Goal: Information Seeking & Learning: Learn about a topic

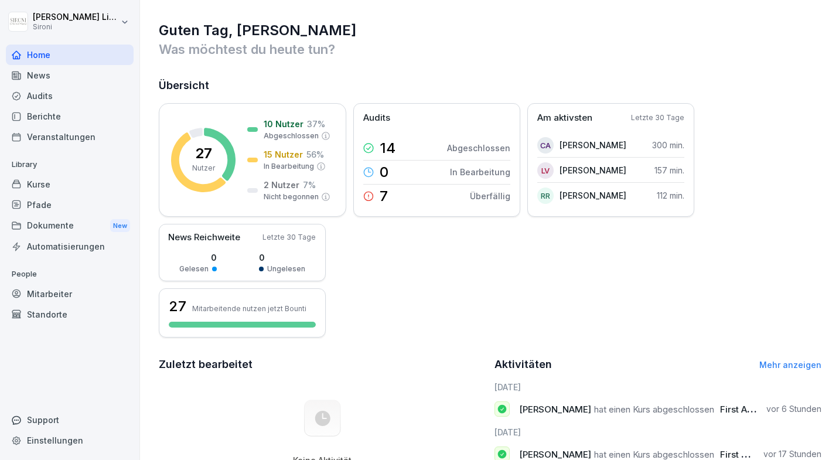
click at [87, 113] on div "Berichte" at bounding box center [70, 116] width 128 height 21
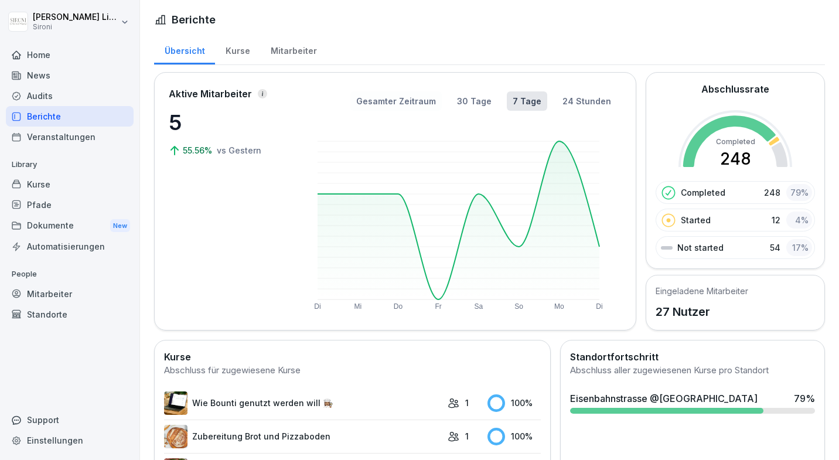
click at [403, 99] on button "Gesamter Zeitraum" at bounding box center [396, 100] width 91 height 19
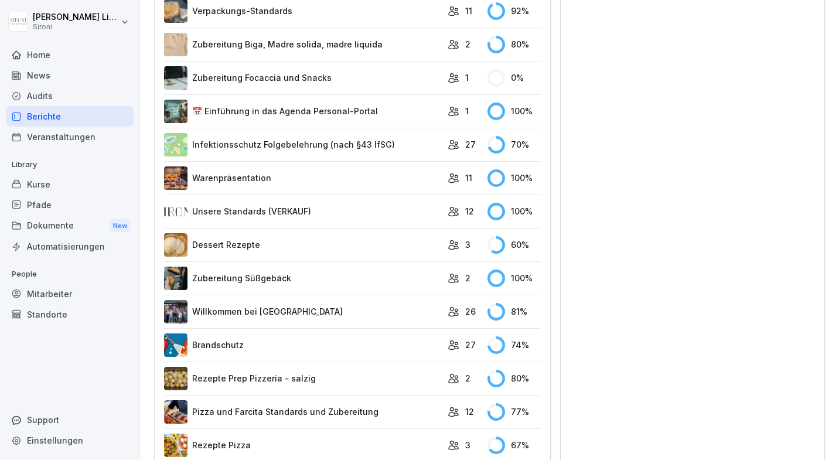
scroll to position [884, 0]
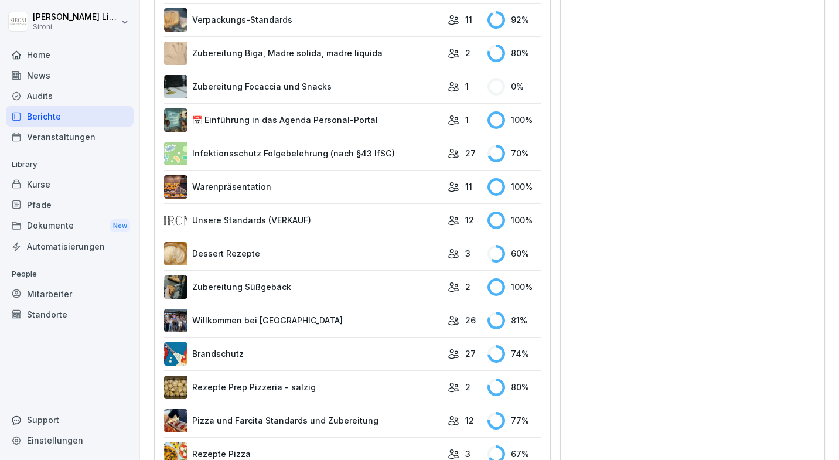
click at [65, 119] on div "Berichte" at bounding box center [70, 116] width 128 height 21
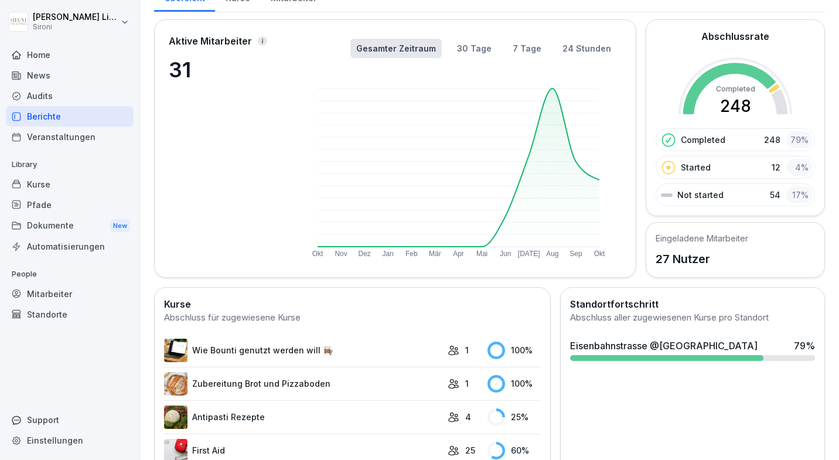
scroll to position [0, 0]
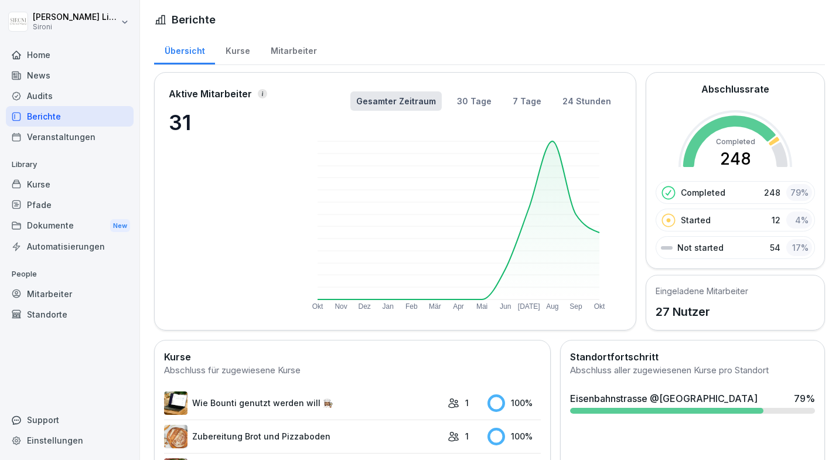
click at [296, 48] on div "Mitarbeiter" at bounding box center [293, 50] width 67 height 30
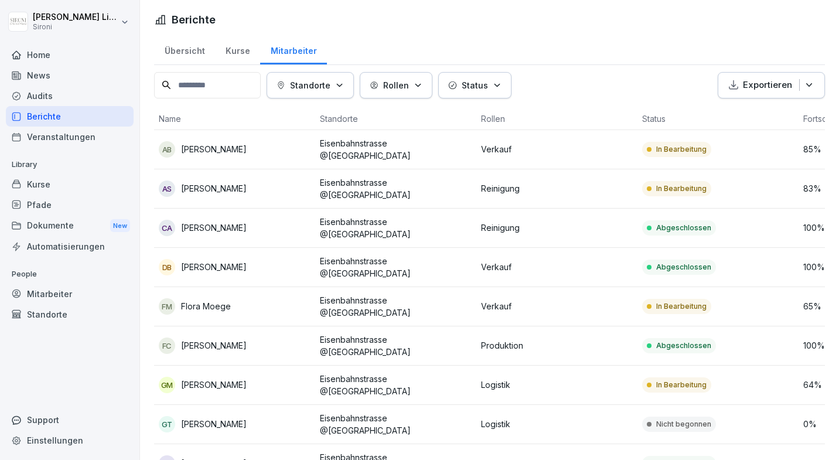
click at [331, 87] on p "Standorte" at bounding box center [310, 85] width 40 height 12
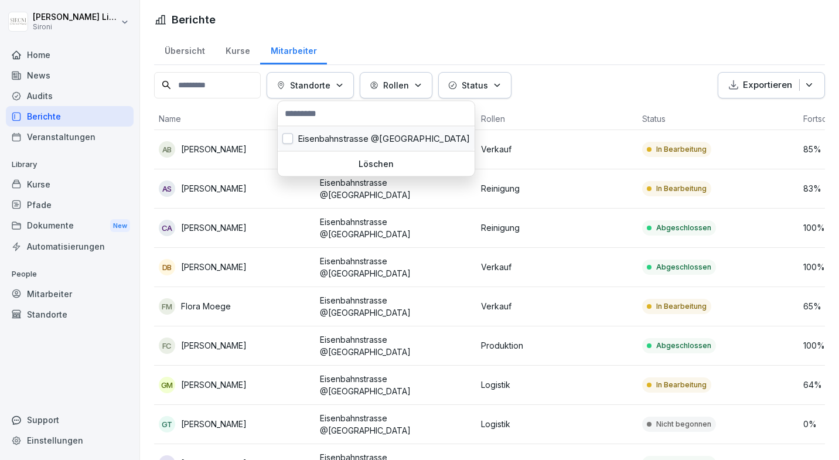
click at [327, 138] on div "Eisenbahnstrasse @[GEOGRAPHIC_DATA]" at bounding box center [376, 139] width 197 height 25
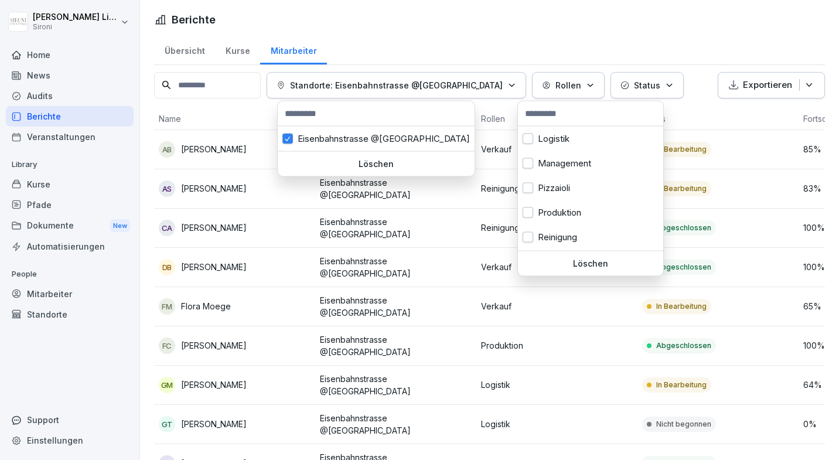
click at [543, 95] on button "Rollen" at bounding box center [568, 85] width 73 height 26
click at [536, 234] on div "Verkauf" at bounding box center [590, 238] width 145 height 25
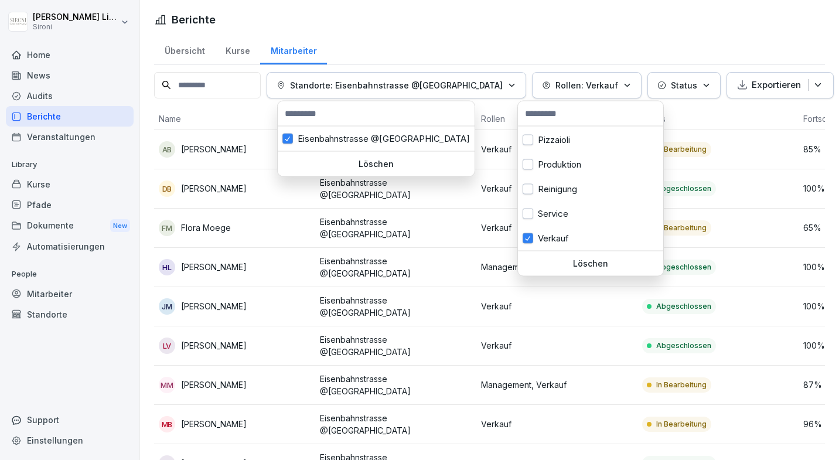
click at [548, 21] on html "[PERSON_NAME] Sironi Home News Audits Berichte Veranstaltungen Library Kurse Pf…" at bounding box center [419, 230] width 839 height 460
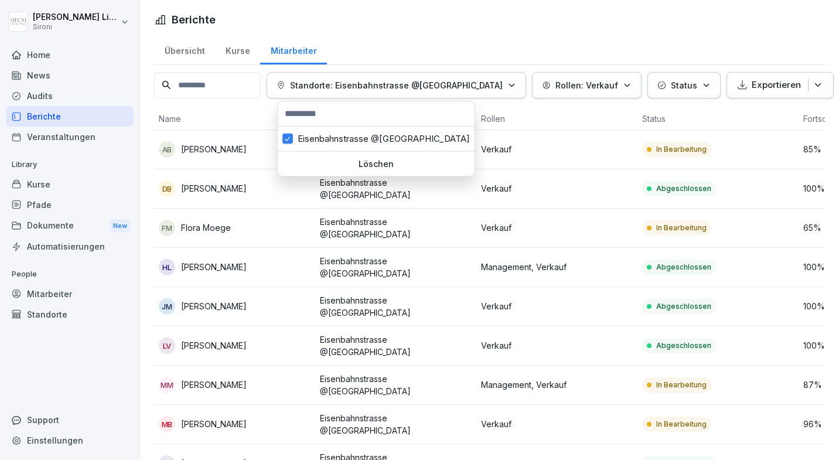
click at [492, 11] on html "[PERSON_NAME] Sironi Home News Audits Berichte Veranstaltungen Library Kurse Pf…" at bounding box center [419, 230] width 839 height 460
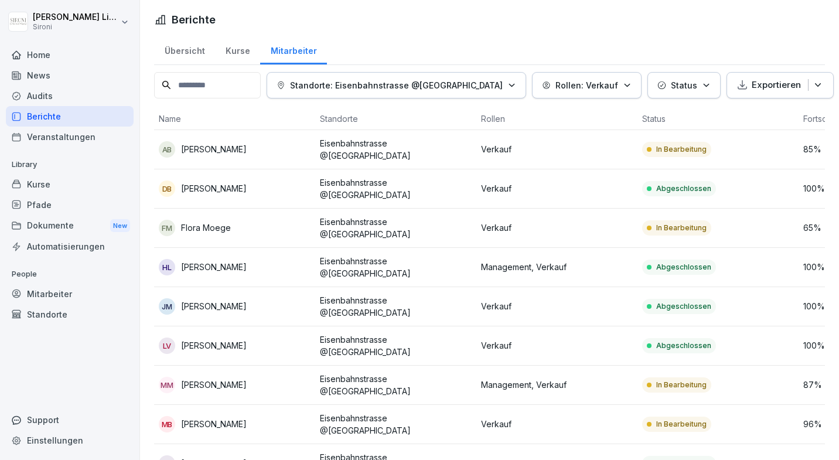
click at [78, 290] on div "Mitarbeiter" at bounding box center [70, 294] width 128 height 21
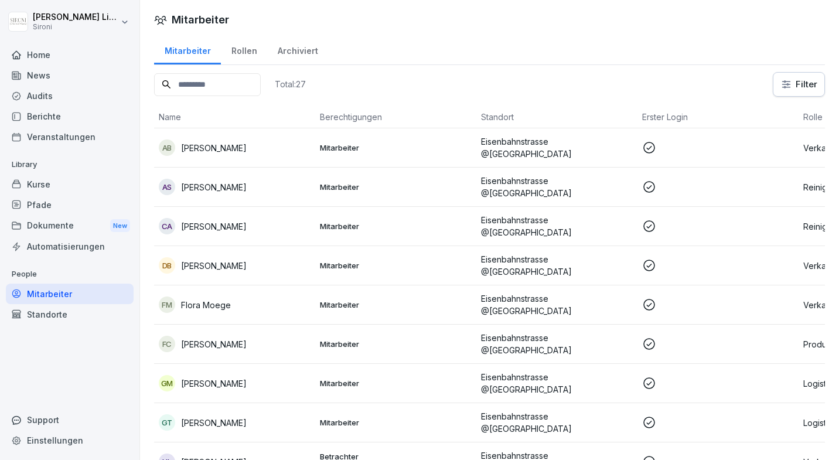
click at [798, 86] on html "[PERSON_NAME] Home News Audits Berichte Veranstaltungen Library Kurse Pfade Dok…" at bounding box center [419, 230] width 839 height 460
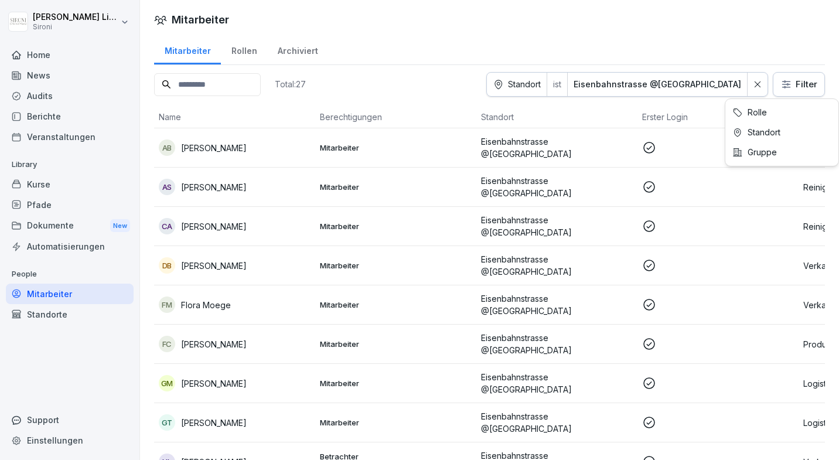
click at [796, 82] on html "[PERSON_NAME] Home News Audits Berichte Veranstaltungen Library Kurse Pfade Dok…" at bounding box center [419, 230] width 839 height 460
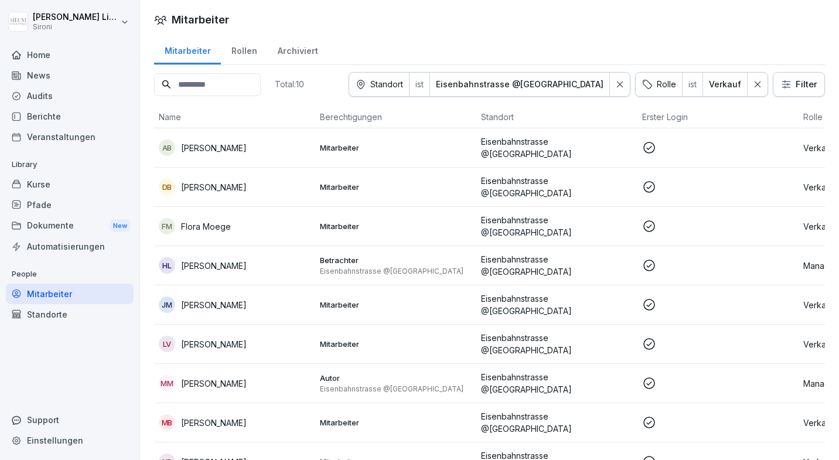
scroll to position [53, 0]
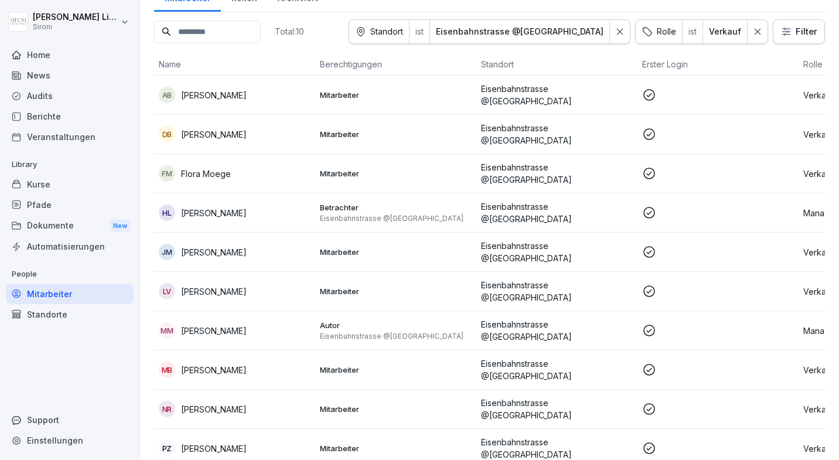
click at [86, 220] on div "Dokumente New" at bounding box center [70, 226] width 128 height 22
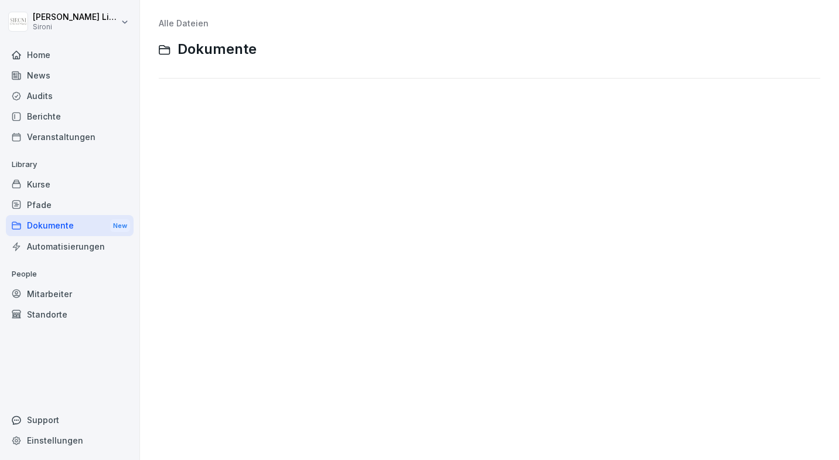
click at [63, 114] on div "Berichte" at bounding box center [70, 116] width 128 height 21
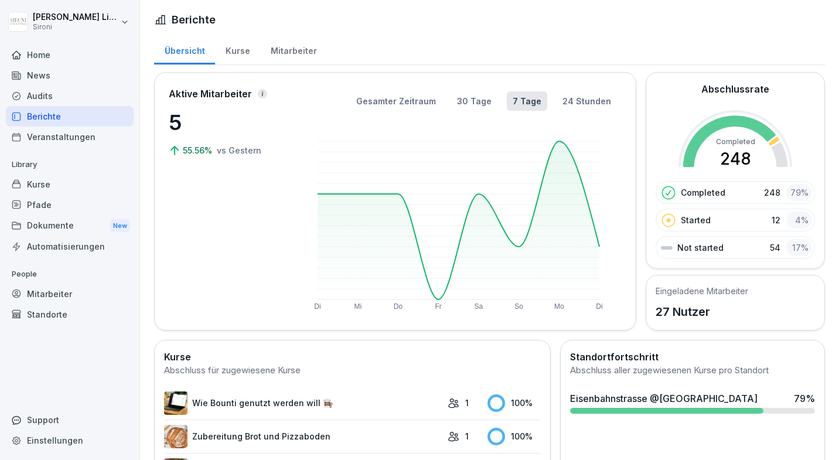
click at [285, 50] on div "Mitarbeiter" at bounding box center [293, 50] width 67 height 30
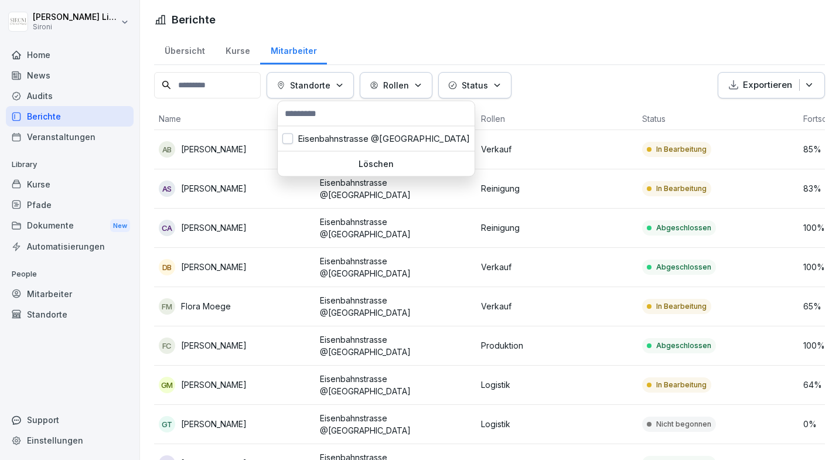
click at [338, 78] on button "Standorte" at bounding box center [310, 85] width 87 height 26
click at [319, 140] on div "Eisenbahnstrasse @[GEOGRAPHIC_DATA]" at bounding box center [376, 139] width 197 height 25
click at [566, 84] on div "Rollen" at bounding box center [568, 85] width 53 height 12
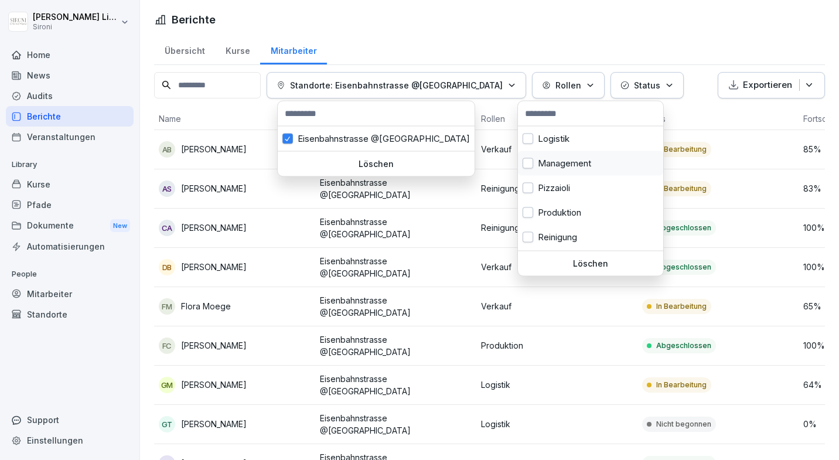
scroll to position [48, 0]
click at [546, 238] on div "Verkauf" at bounding box center [590, 238] width 145 height 25
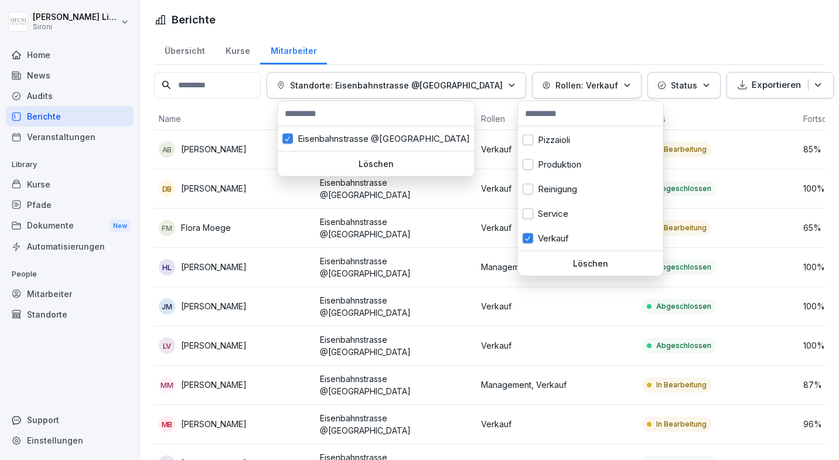
click at [632, 50] on html "[PERSON_NAME] Sironi Home News Audits Berichte Veranstaltungen Library Kurse Pf…" at bounding box center [419, 230] width 839 height 460
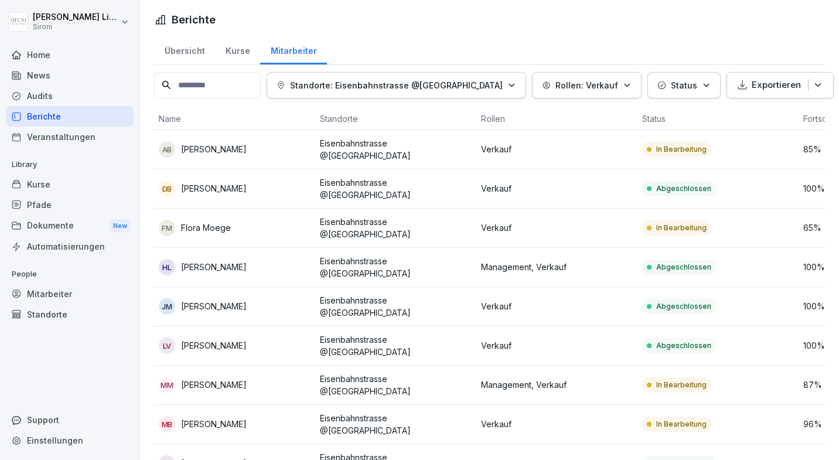
click at [509, 22] on html "[PERSON_NAME] Sironi Home News Audits Berichte Veranstaltungen Library Kurse Pf…" at bounding box center [419, 230] width 839 height 460
click at [259, 185] on div "DB [PERSON_NAME]" at bounding box center [235, 189] width 152 height 16
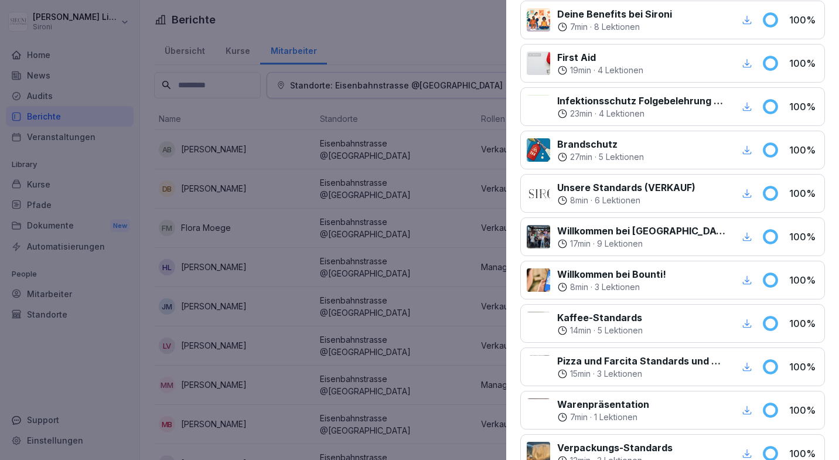
scroll to position [155, 0]
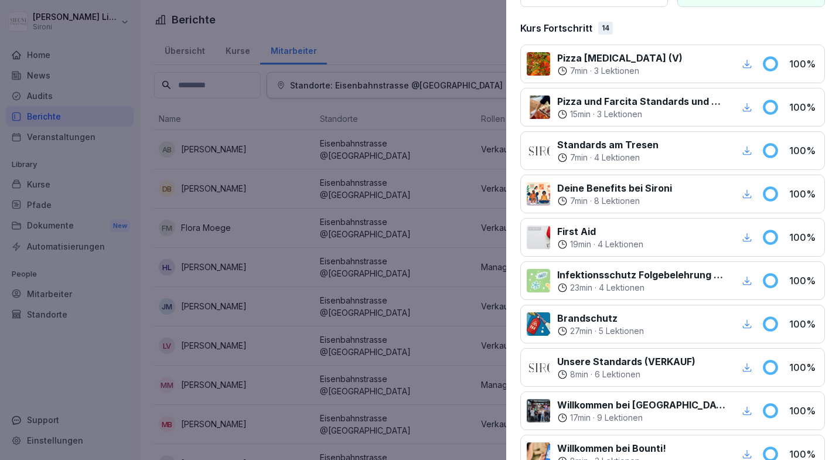
click at [414, 72] on div at bounding box center [419, 230] width 839 height 460
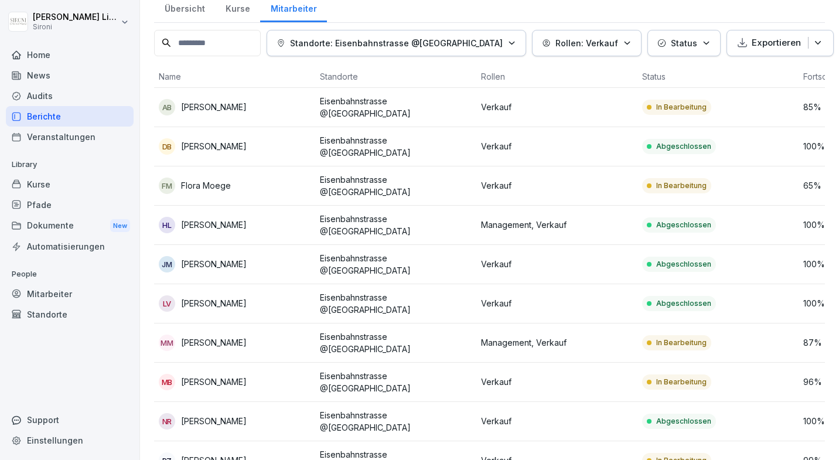
scroll to position [54, 0]
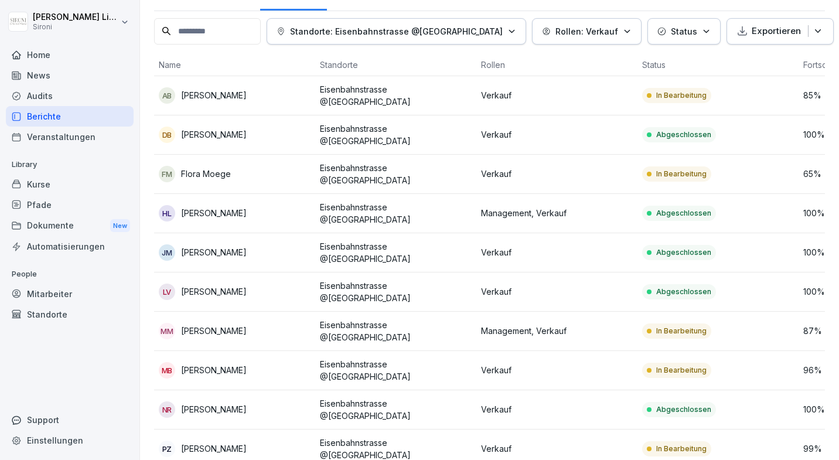
click at [97, 115] on div "Berichte" at bounding box center [70, 116] width 128 height 21
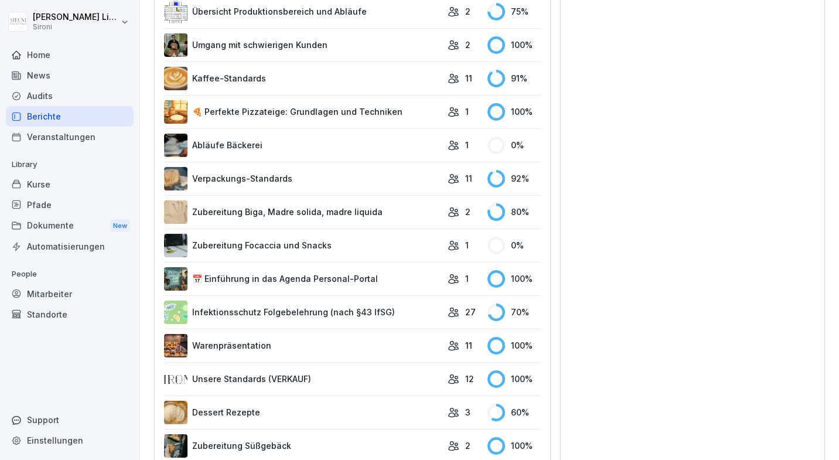
scroll to position [754, 0]
